Goal: Task Accomplishment & Management: Manage account settings

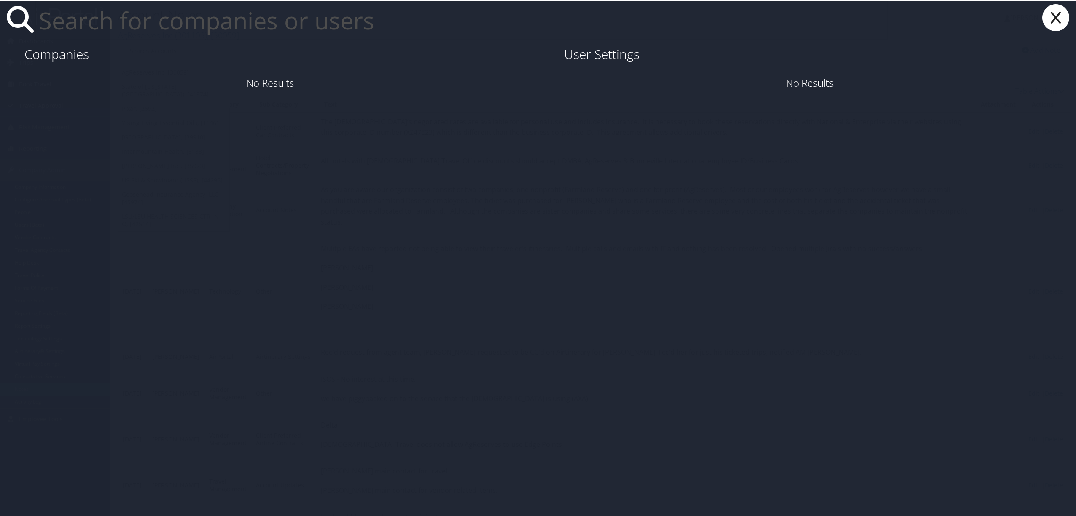
click at [83, 32] on input "text" at bounding box center [461, 19] width 852 height 39
drag, startPoint x: 191, startPoint y: 22, endPoint x: 16, endPoint y: 32, distance: 175.6
click at [16, 30] on div "sperry hope" at bounding box center [539, 19] width 1079 height 39
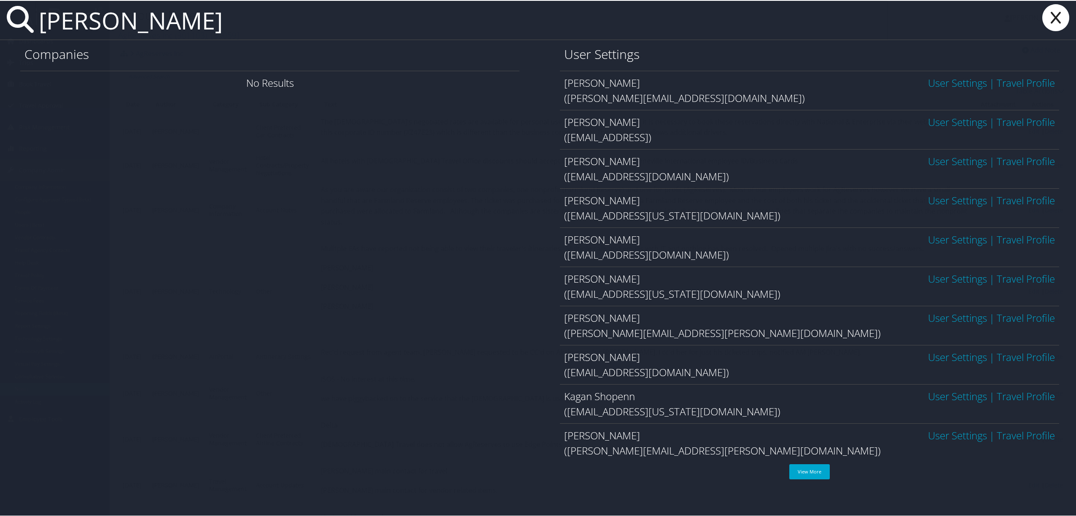
type input "[PERSON_NAME]"
click at [967, 82] on link "User Settings" at bounding box center [957, 82] width 59 height 14
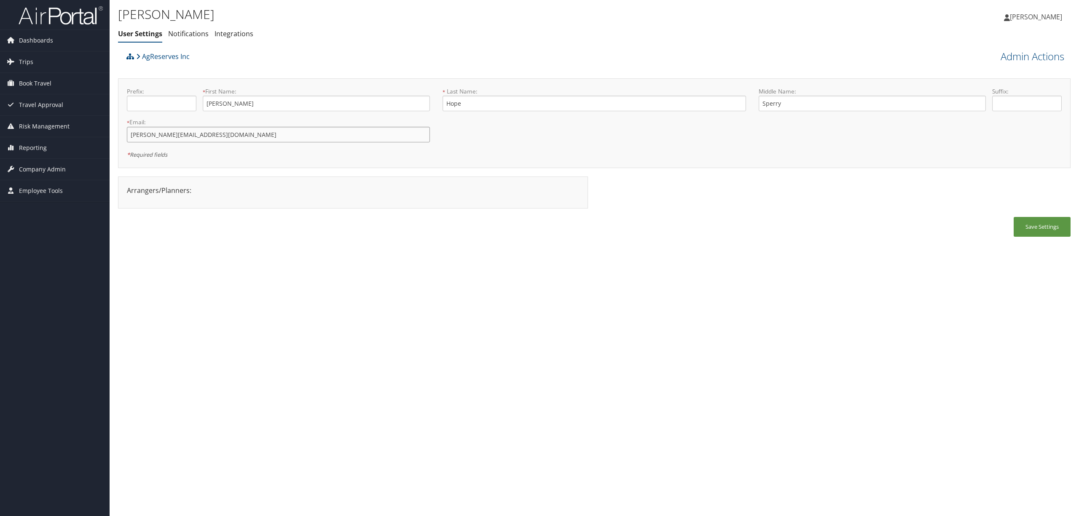
drag, startPoint x: 201, startPoint y: 136, endPoint x: 129, endPoint y: 134, distance: 72.5
click at [129, 134] on input "shope@agreserves.com" at bounding box center [278, 135] width 303 height 16
click at [37, 186] on span "Employee Tools" at bounding box center [41, 190] width 44 height 21
click at [35, 167] on span "Company Admin" at bounding box center [42, 169] width 47 height 21
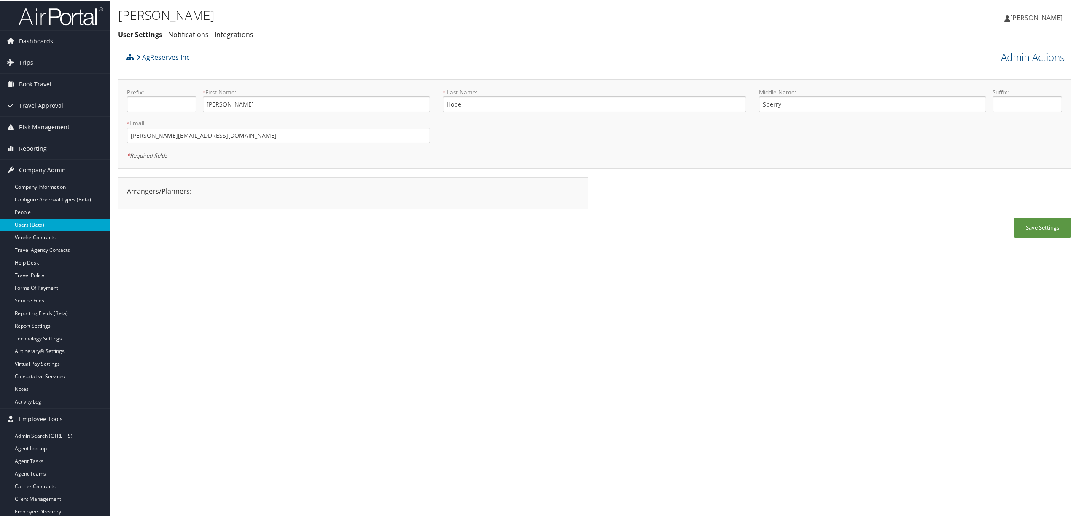
click at [58, 221] on link "Users (Beta)" at bounding box center [55, 224] width 110 height 13
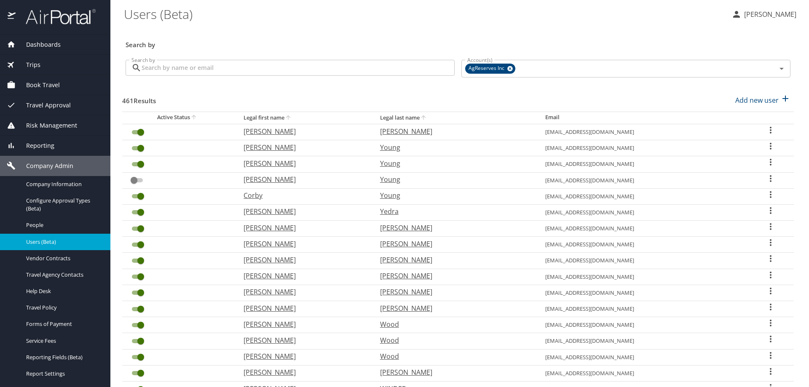
click at [203, 67] on input "Search by" at bounding box center [298, 68] width 313 height 16
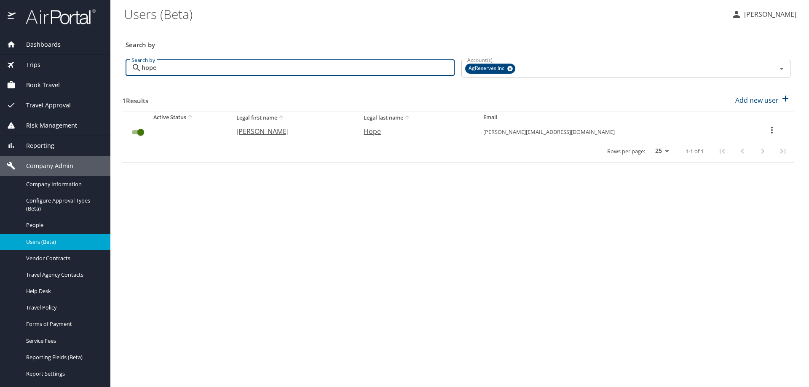
type input "hope"
